Goal: Task Accomplishment & Management: Manage account settings

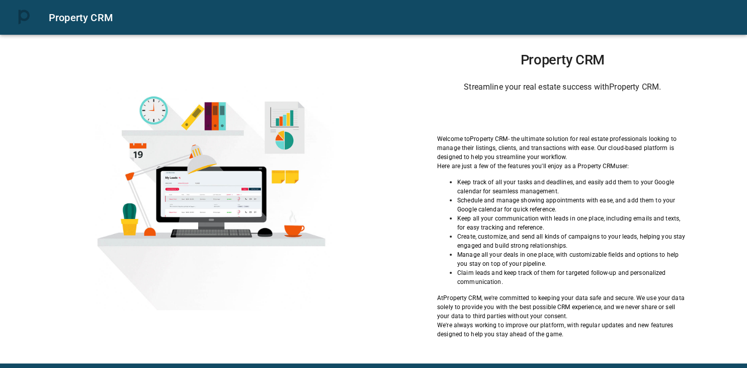
click at [560, 115] on div "Sign in with Google. Opens in new tab" at bounding box center [563, 114] width 106 height 22
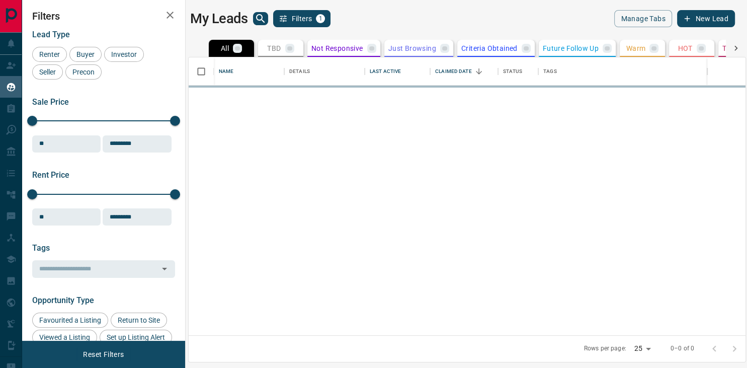
scroll to position [278, 557]
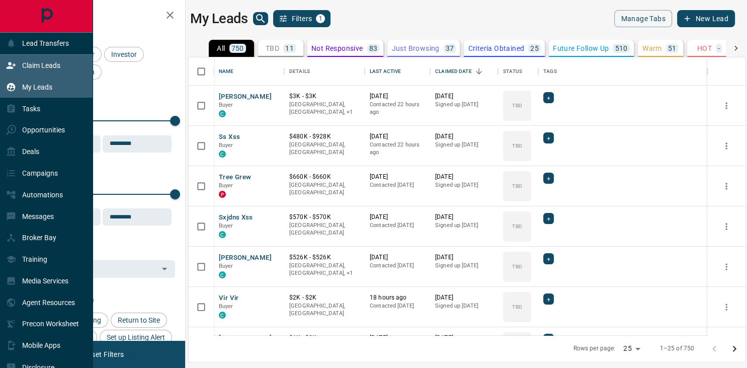
click at [45, 65] on p "Claim Leads" at bounding box center [41, 65] width 38 height 8
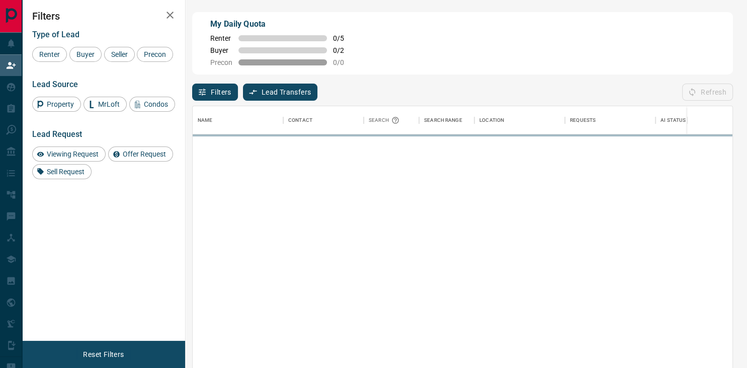
scroll to position [278, 540]
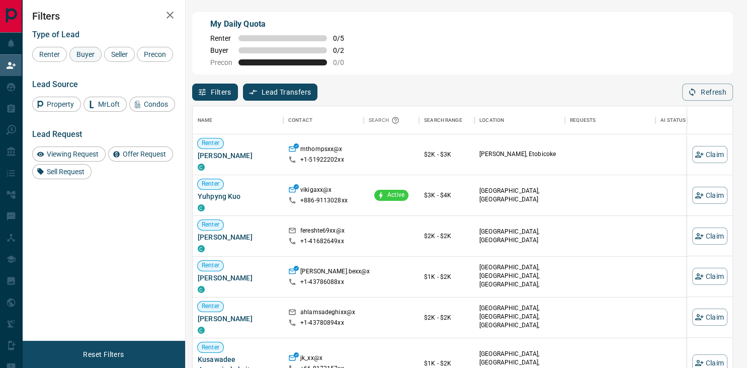
click at [90, 53] on span "Buyer" at bounding box center [85, 54] width 25 height 8
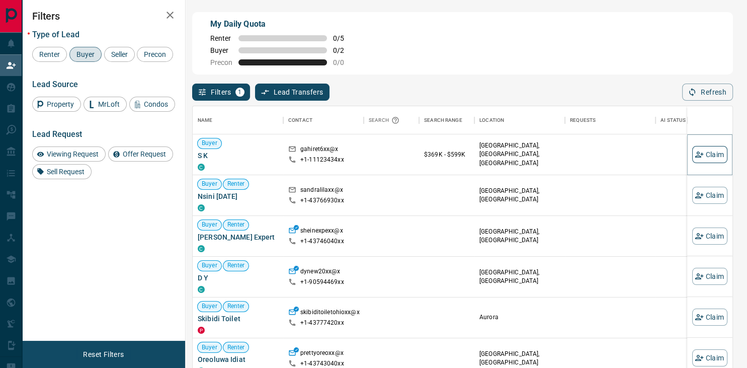
click at [705, 158] on button "Claim" at bounding box center [709, 154] width 35 height 17
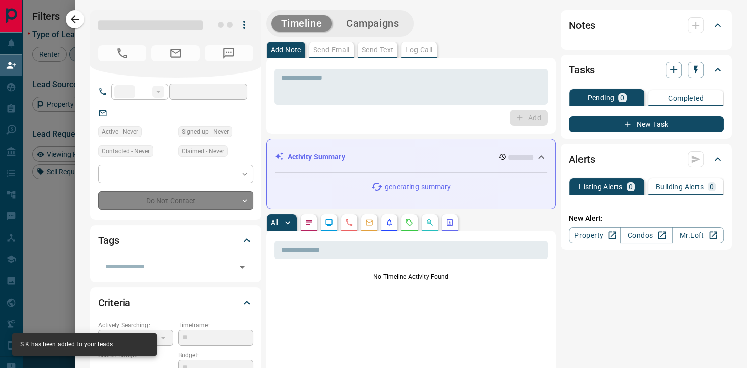
type input "**"
type input "**********"
type input "**"
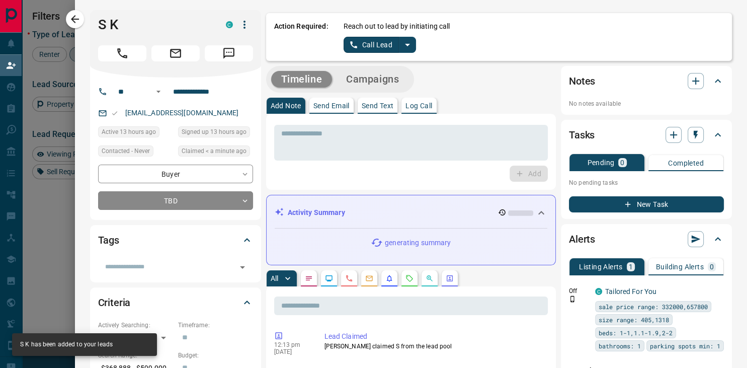
click at [369, 41] on button "Call Lead" at bounding box center [372, 45] width 56 height 16
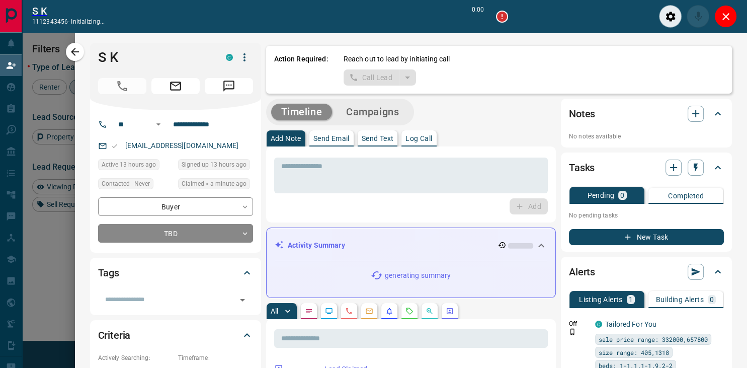
scroll to position [254, 540]
click at [729, 21] on icon "Close" at bounding box center [726, 17] width 12 height 12
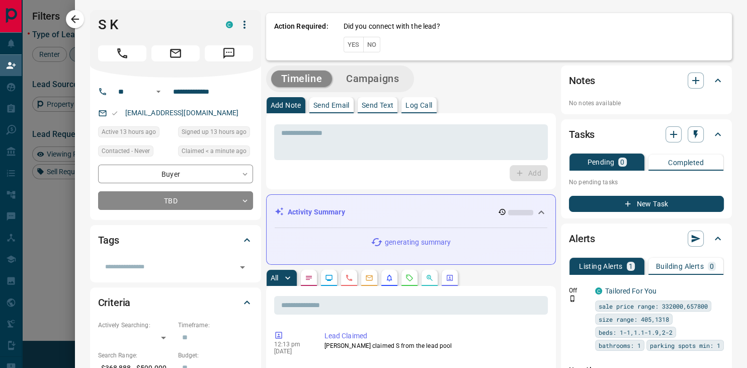
scroll to position [278, 540]
click at [377, 47] on button "No" at bounding box center [372, 45] width 18 height 16
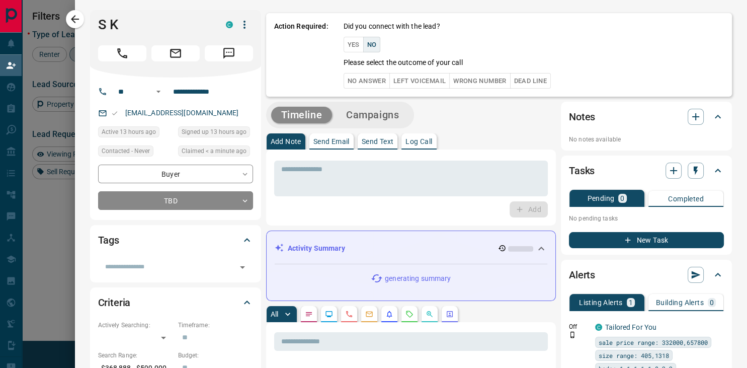
click at [541, 80] on button "Dead Line" at bounding box center [530, 81] width 41 height 16
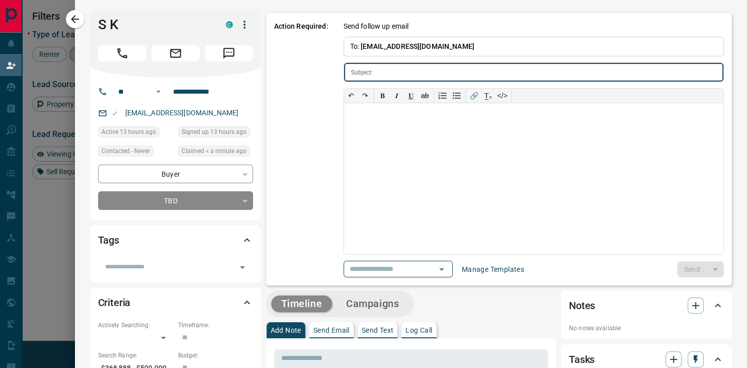
type input "**********"
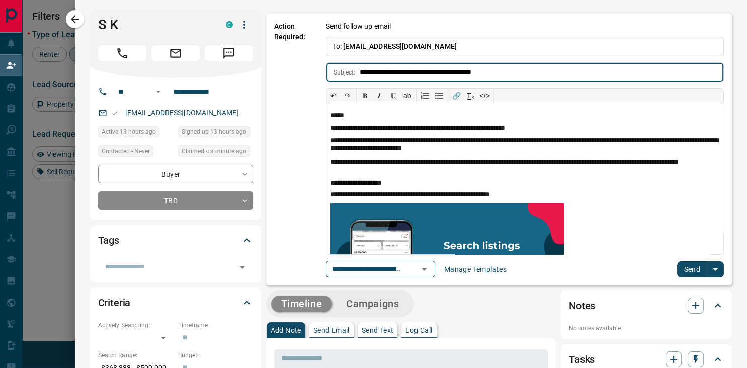
click at [695, 264] on button "Send" at bounding box center [692, 269] width 30 height 16
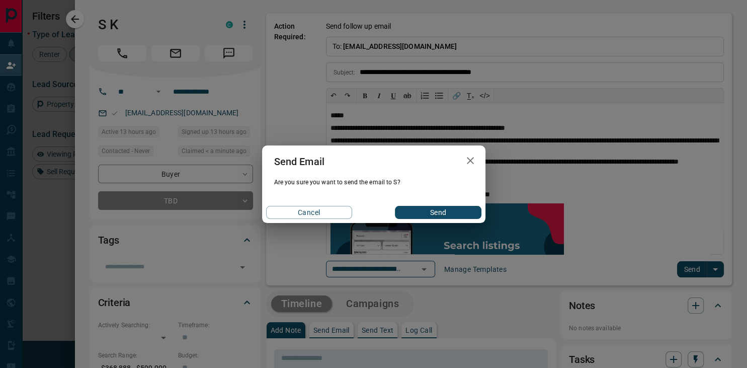
click at [449, 207] on button "Send" at bounding box center [438, 212] width 86 height 13
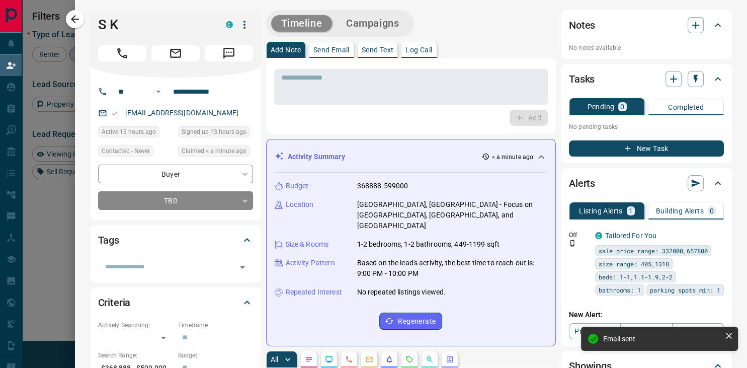
click at [374, 49] on p "Send Text" at bounding box center [378, 49] width 32 height 7
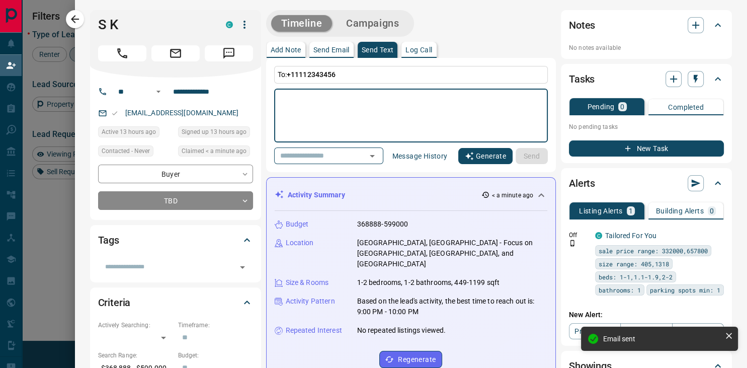
click at [477, 162] on button "Generate" at bounding box center [485, 156] width 54 height 16
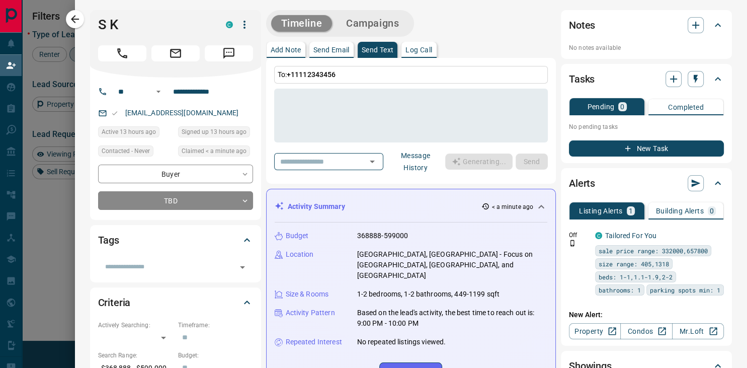
type textarea "**********"
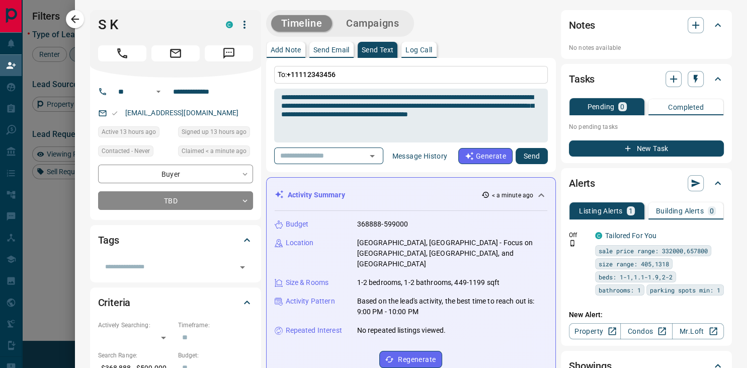
click at [532, 163] on button "Send" at bounding box center [532, 156] width 32 height 16
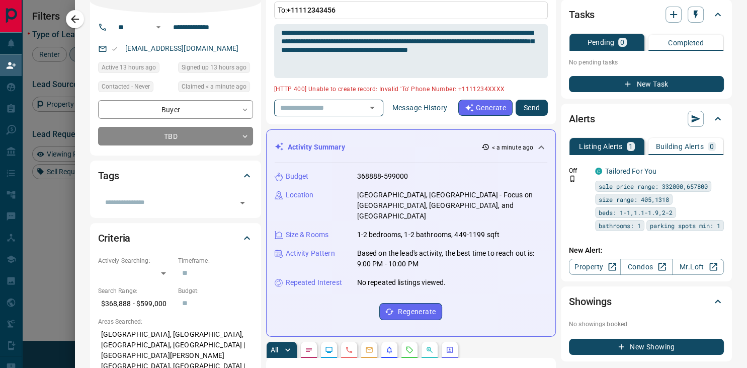
scroll to position [0, 0]
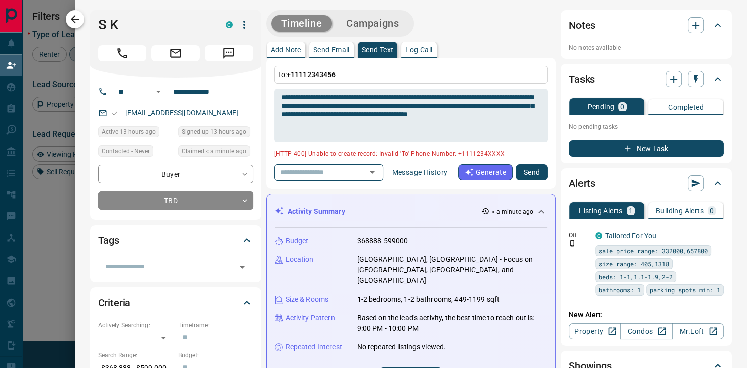
click at [75, 19] on icon "button" at bounding box center [75, 19] width 8 height 8
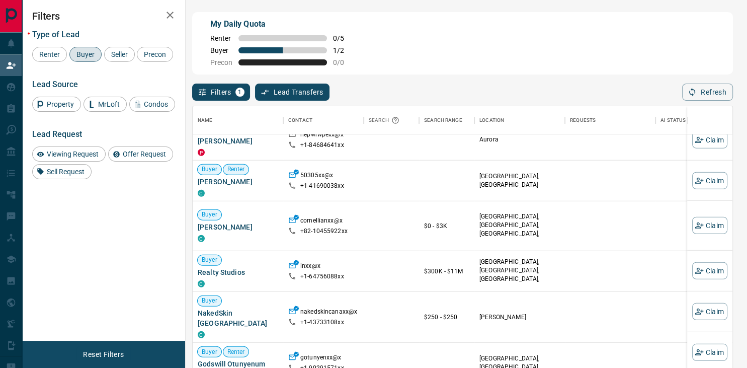
scroll to position [862, 0]
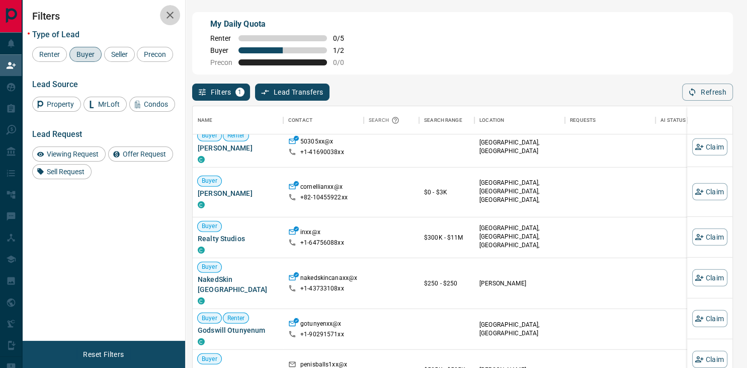
click at [169, 19] on icon "button" at bounding box center [170, 15] width 12 height 12
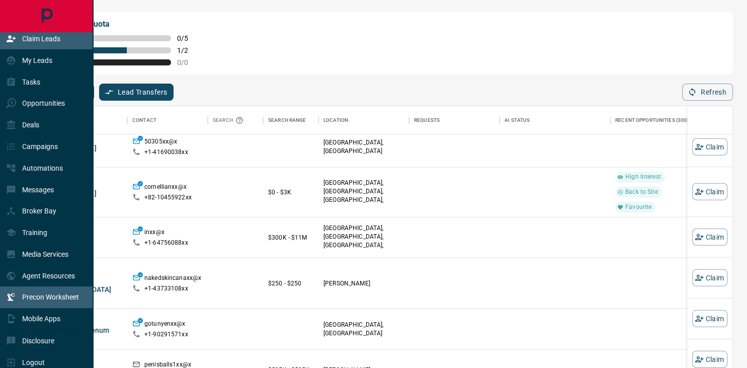
scroll to position [38, 0]
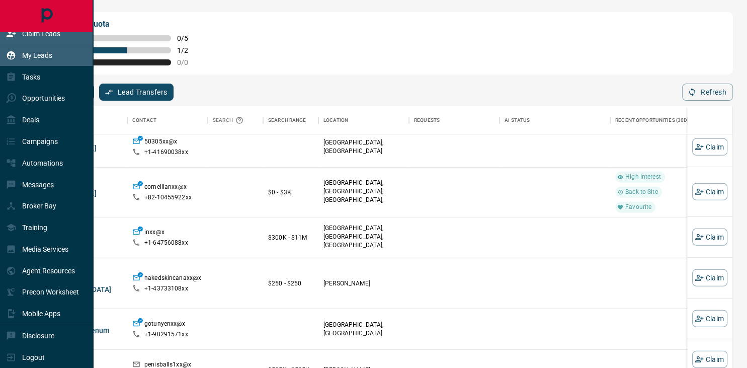
click at [47, 57] on div "My Leads" at bounding box center [29, 55] width 46 height 17
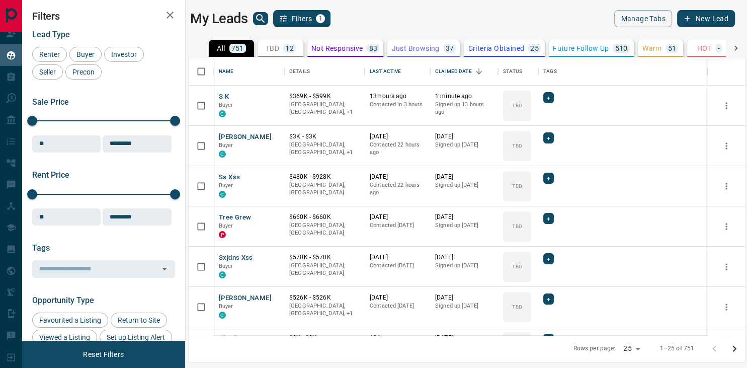
scroll to position [278, 557]
click at [226, 96] on button "S K" at bounding box center [224, 97] width 10 height 10
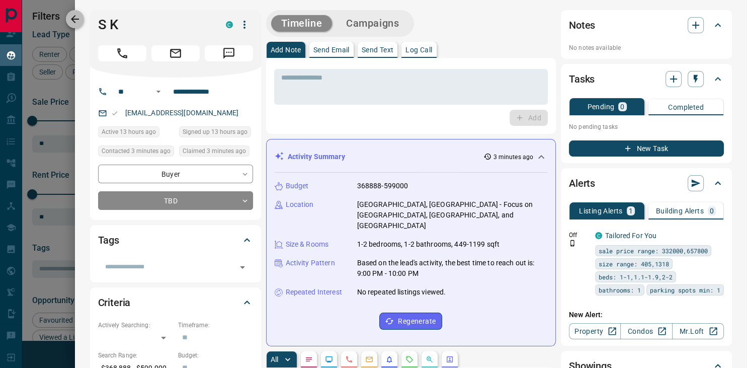
click at [77, 20] on icon "button" at bounding box center [75, 19] width 8 height 8
